Goal: Ask a question

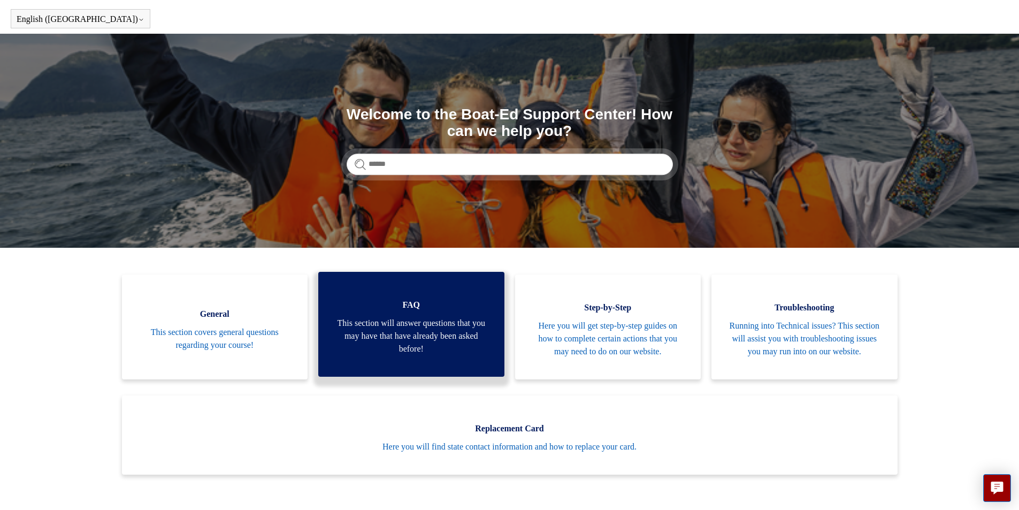
scroll to position [54, 0]
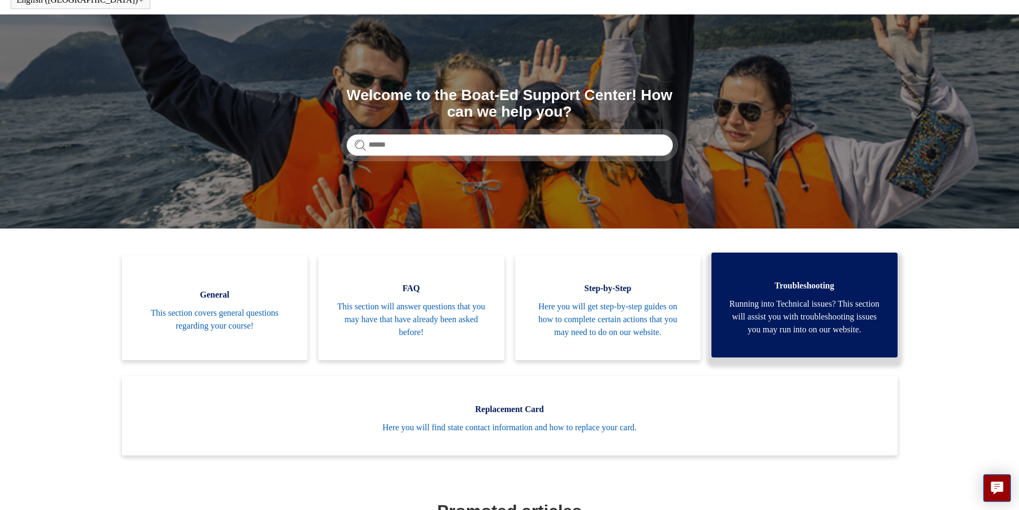
click at [825, 282] on span "Troubleshooting" at bounding box center [805, 285] width 154 height 13
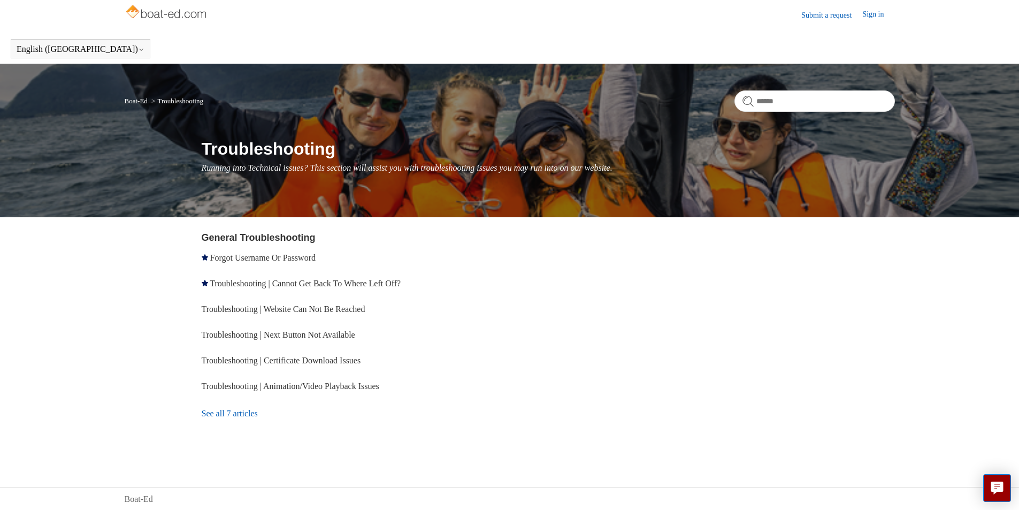
scroll to position [5, 0]
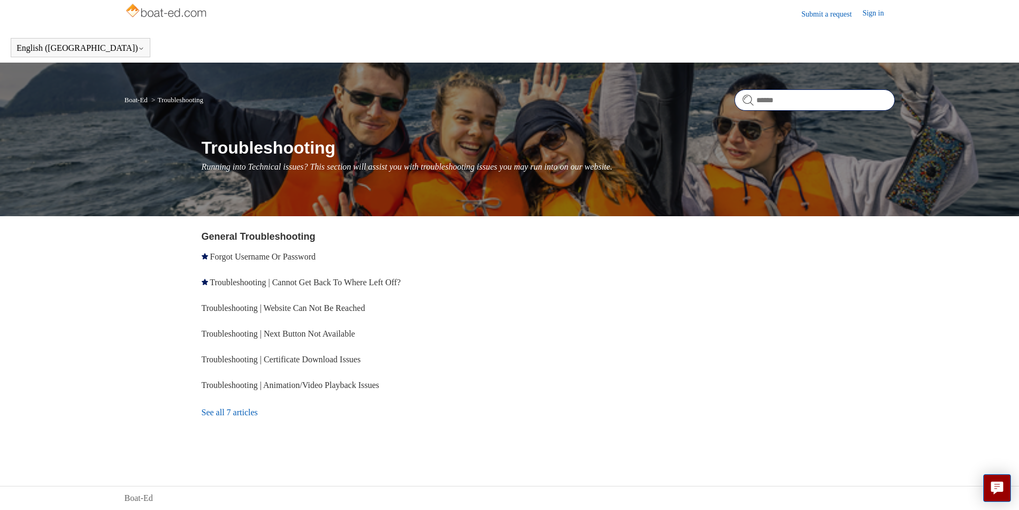
click at [792, 104] on input "Search" at bounding box center [815, 99] width 161 height 21
type input "*********"
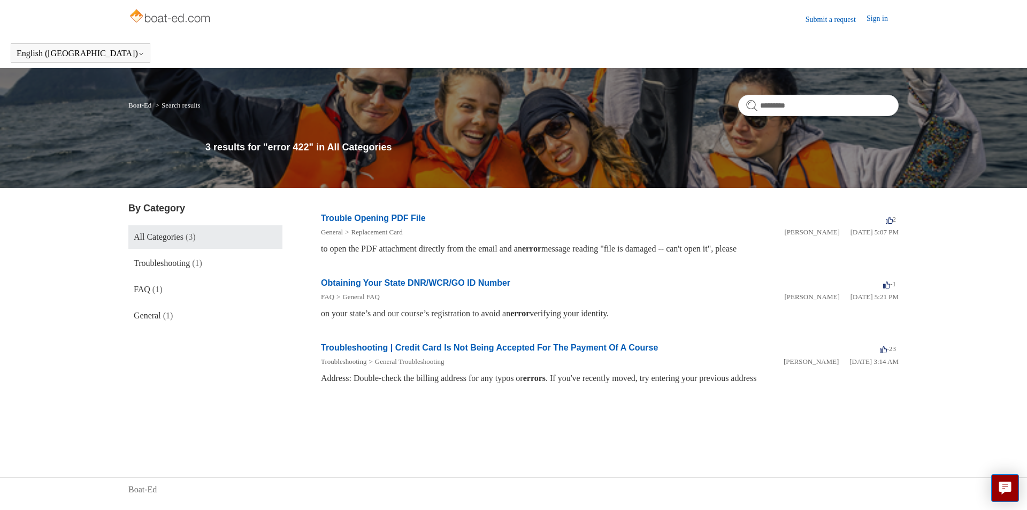
click at [140, 107] on link "Boat-Ed" at bounding box center [139, 105] width 23 height 8
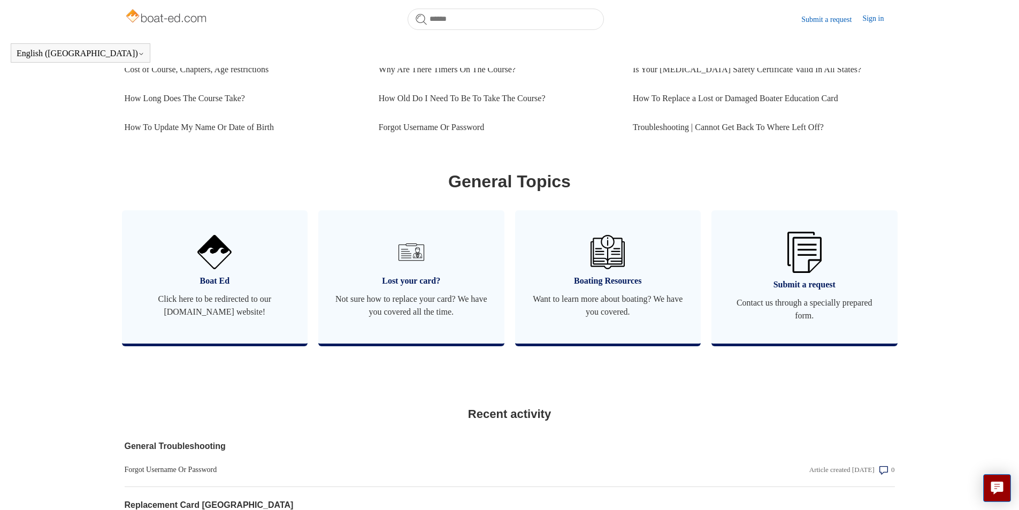
scroll to position [436, 0]
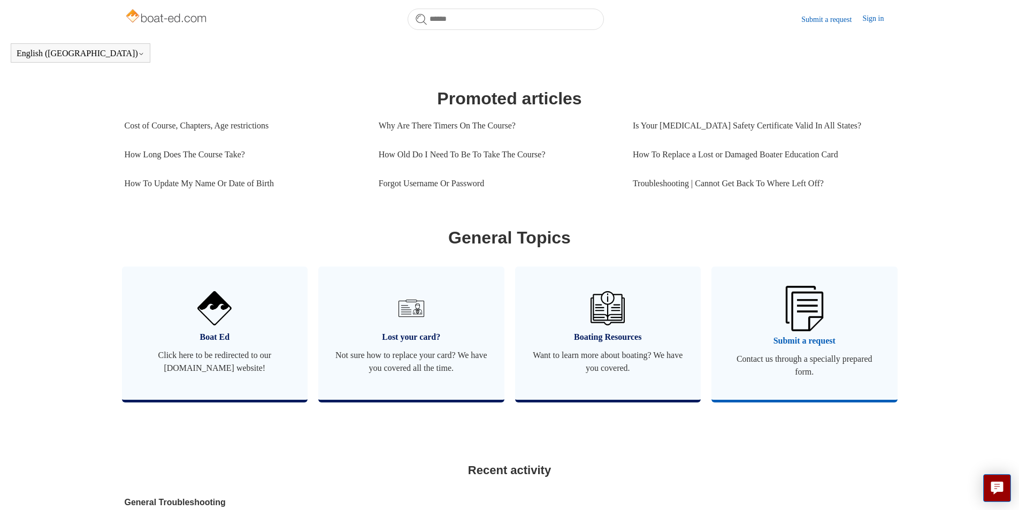
click at [809, 331] on img at bounding box center [804, 308] width 37 height 45
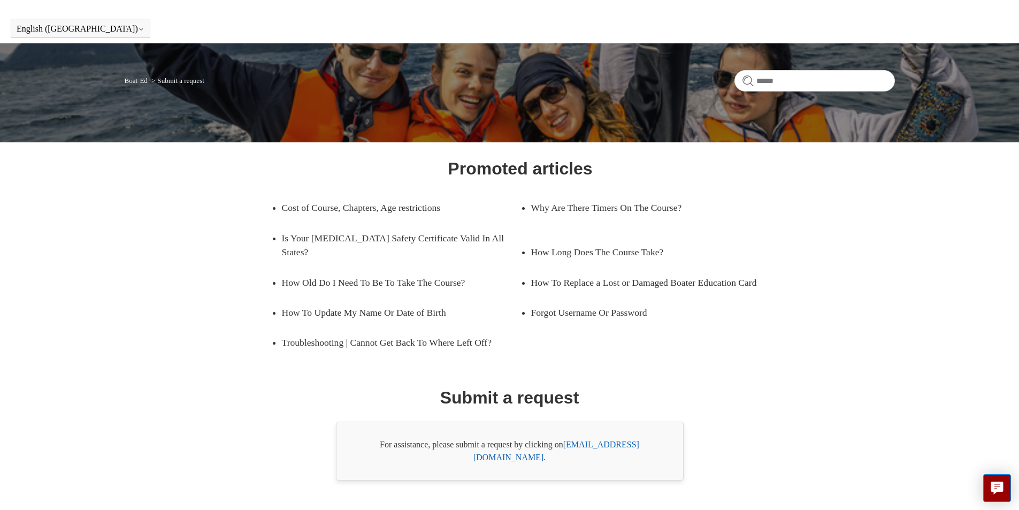
scroll to position [39, 0]
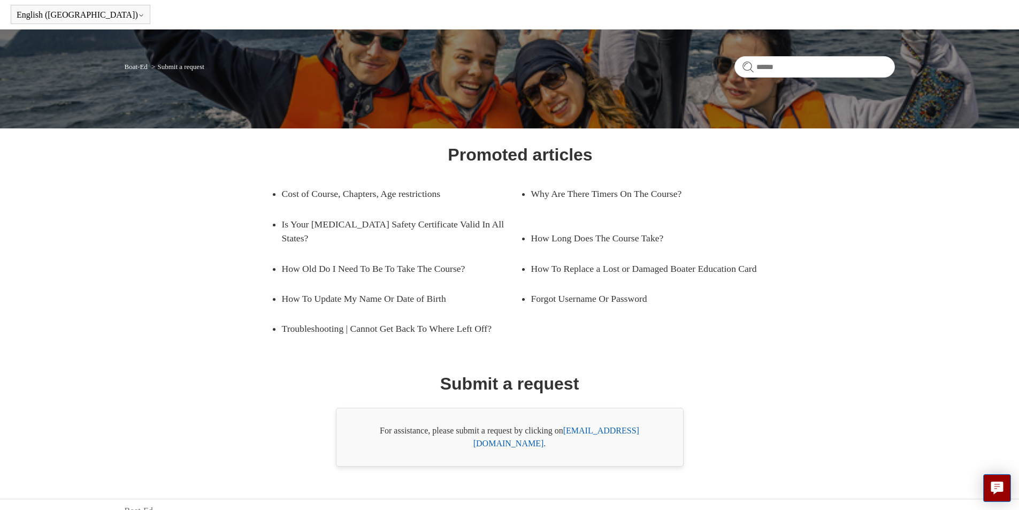
click at [584, 430] on link "[EMAIL_ADDRESS][DOMAIN_NAME]" at bounding box center [557, 437] width 166 height 22
click at [1001, 490] on icon "Live chat" at bounding box center [998, 487] width 12 height 10
